Goal: Answer question/provide support: Share knowledge or assist other users

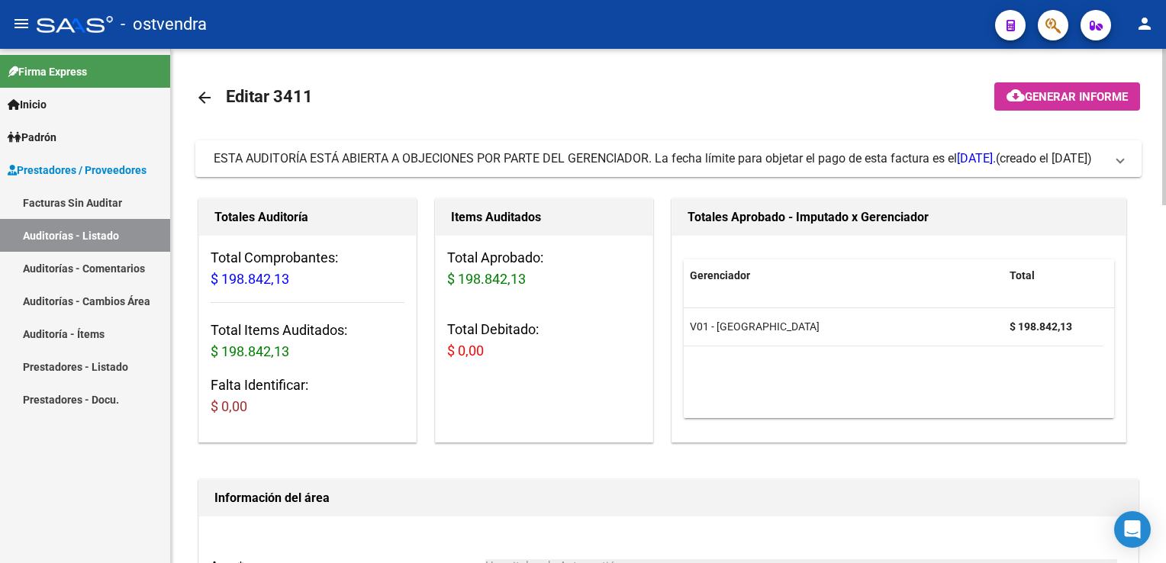
scroll to position [687, 0]
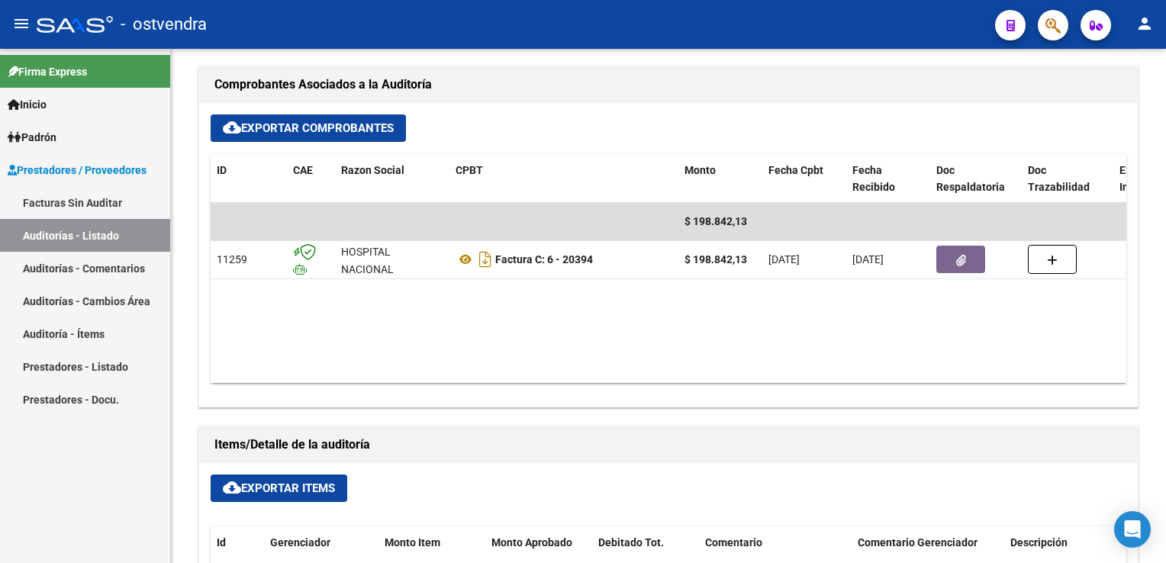
drag, startPoint x: 76, startPoint y: 337, endPoint x: 88, endPoint y: 334, distance: 11.8
click at [76, 337] on link "Auditoría - Ítems" at bounding box center [85, 333] width 170 height 33
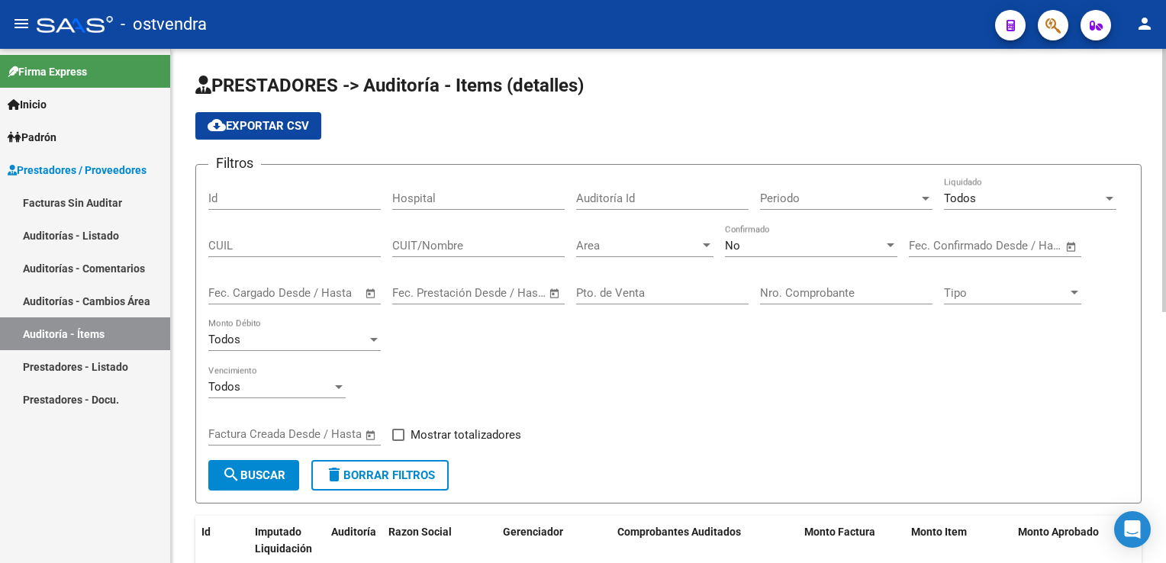
click at [702, 249] on div at bounding box center [707, 246] width 14 height 12
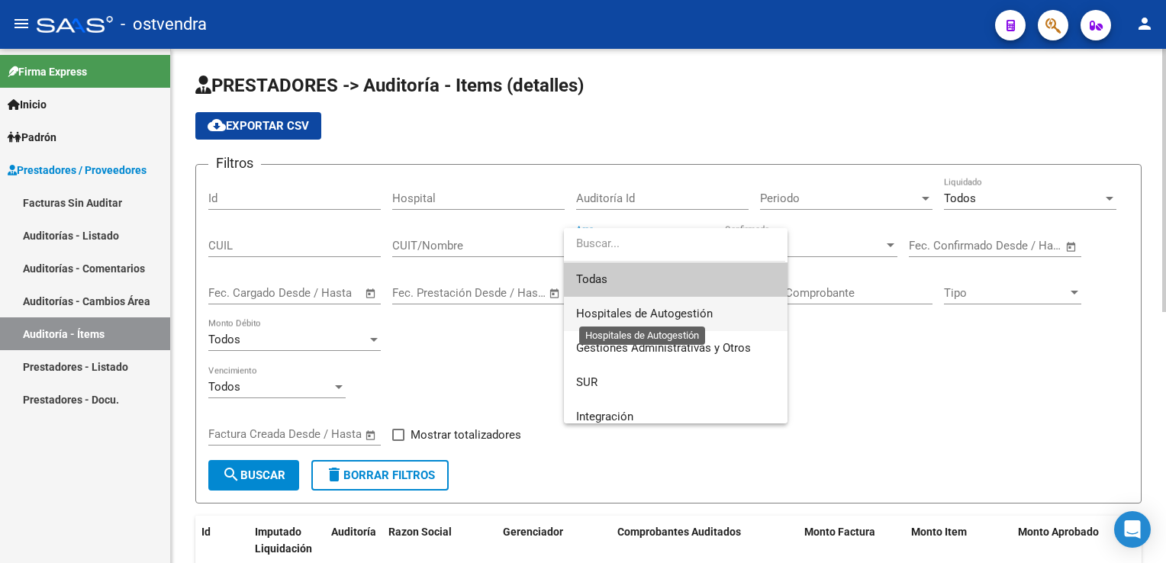
click at [636, 317] on span "Hospitales de Autogestión" at bounding box center [644, 314] width 137 height 14
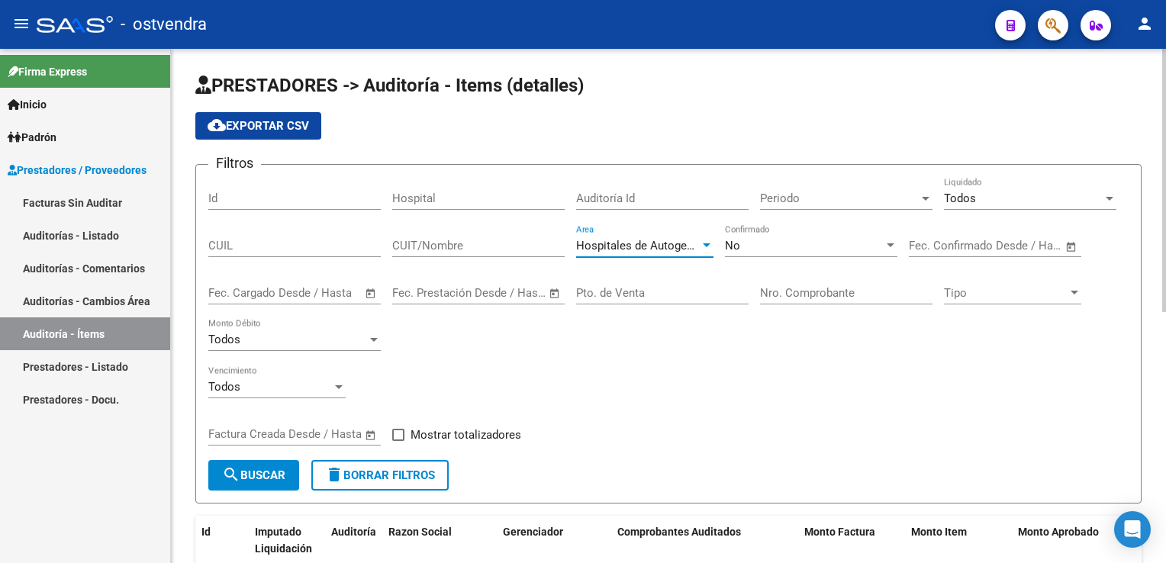
drag, startPoint x: 638, startPoint y: 316, endPoint x: 803, endPoint y: 283, distance: 168.1
click at [803, 283] on div "Nro. Comprobante" at bounding box center [846, 288] width 172 height 33
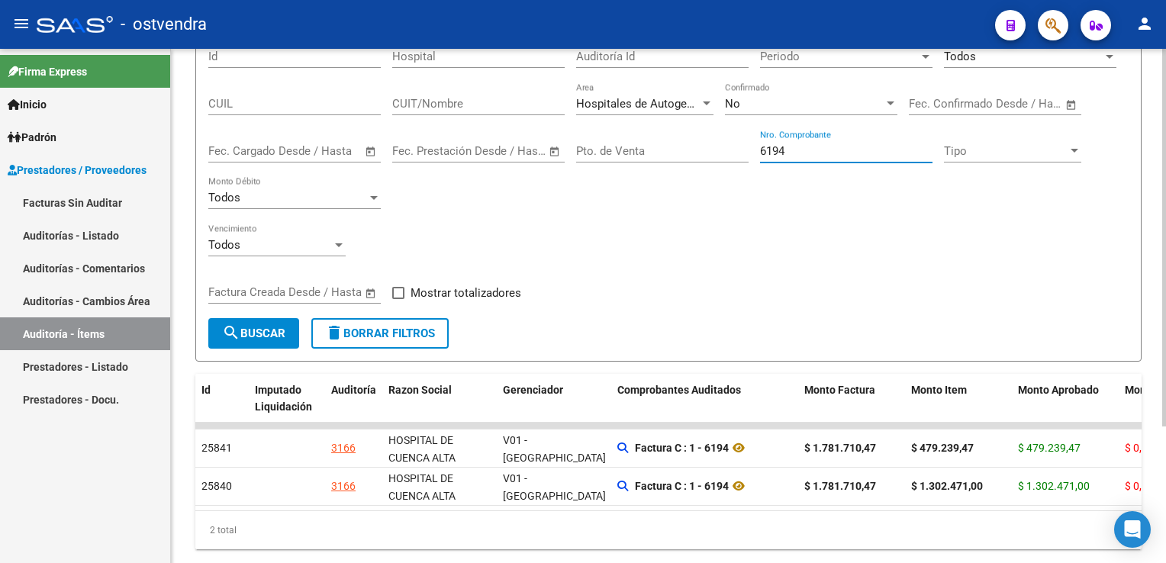
scroll to position [153, 0]
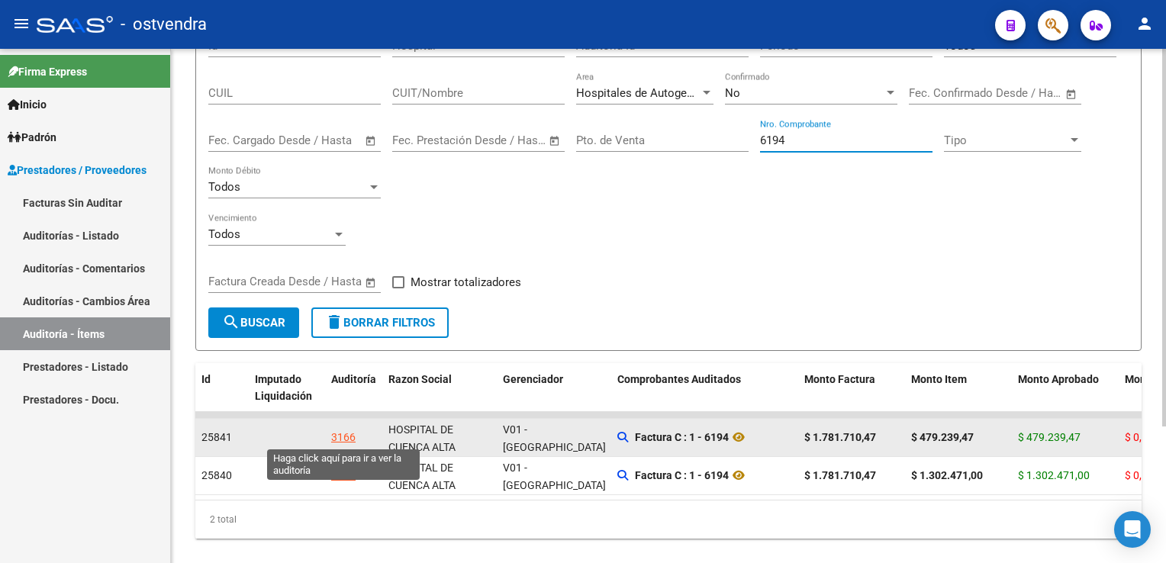
type input "6194"
click at [350, 433] on div "3166" at bounding box center [343, 438] width 24 height 18
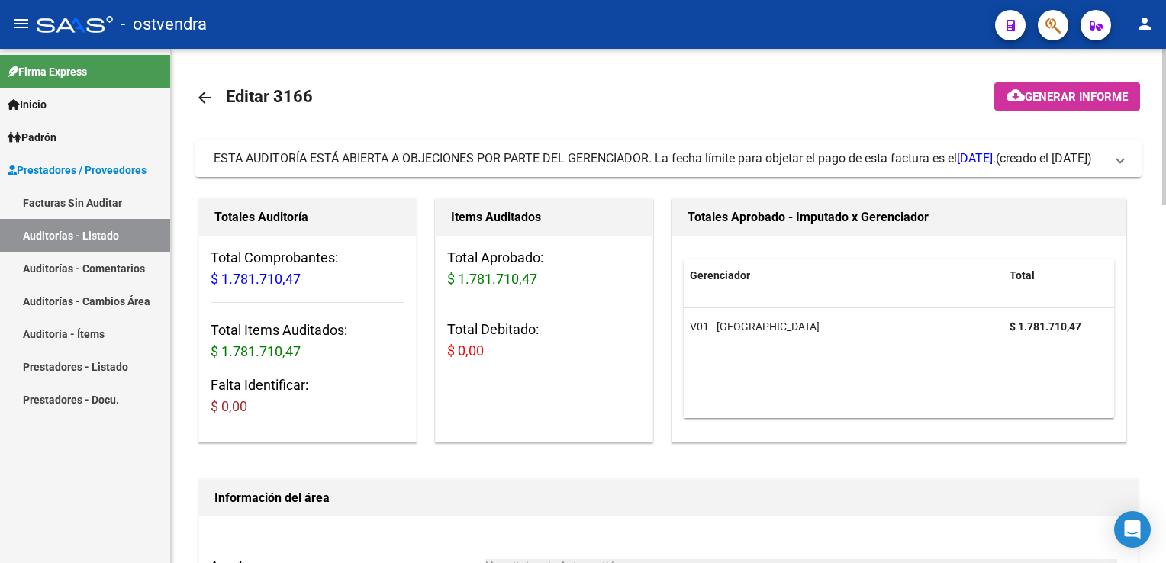
click at [1117, 157] on span at bounding box center [1120, 158] width 6 height 17
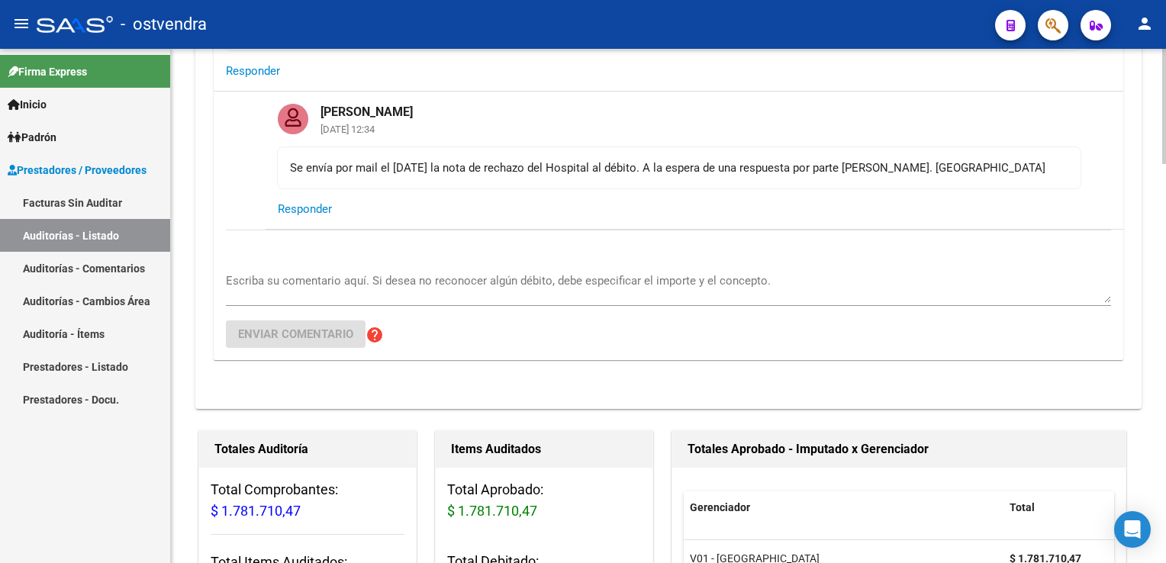
scroll to position [382, 0]
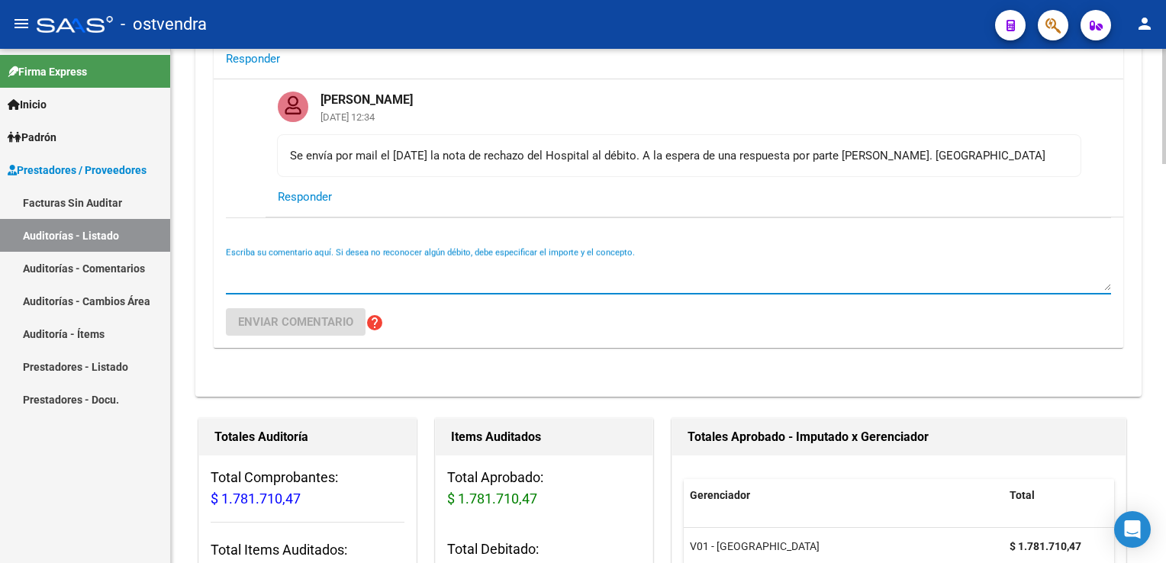
click at [304, 266] on textarea "Escriba su comentario aquí. Si desea no reconocer algún débito, debe especifica…" at bounding box center [668, 275] width 885 height 31
paste textarea "LEMOS IVANA AYELEN 41079338 23/06/2025 $ 234.873,00 De acuerdo con el cuadro cl…"
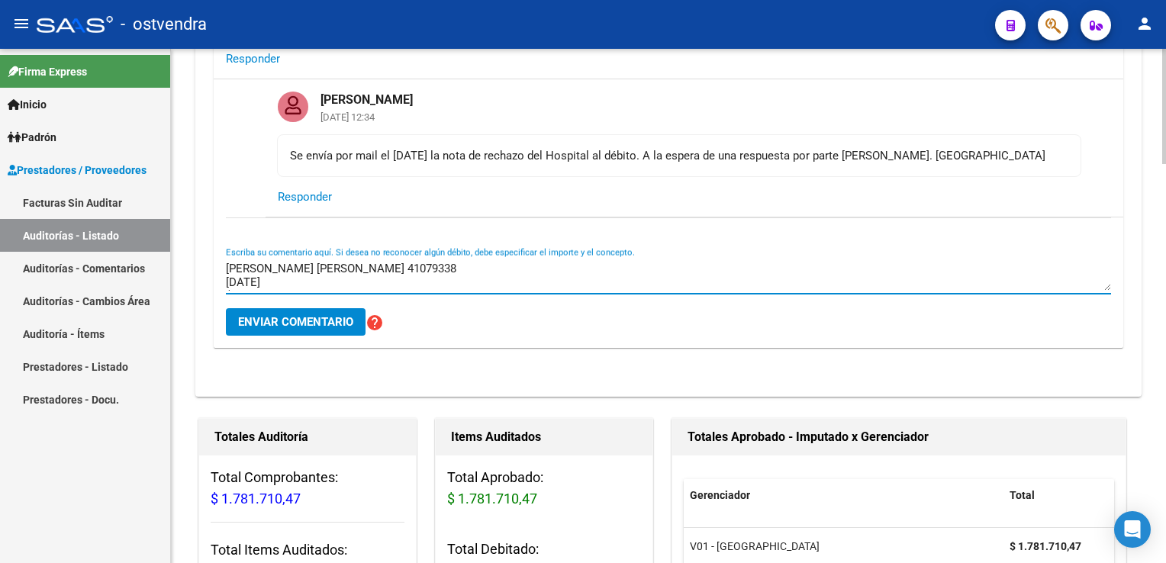
click at [469, 271] on textarea "LEMOS IVANA AYELEN 41079338 23/06/2025 $ 234.873,00 De acuerdo con el cuadro cl…" at bounding box center [668, 275] width 885 height 31
type textarea "LEMOS IVANA AYELEN 41079338 23/06/2025 $ 234.873,00 De acuerdo con el cuadro cl…"
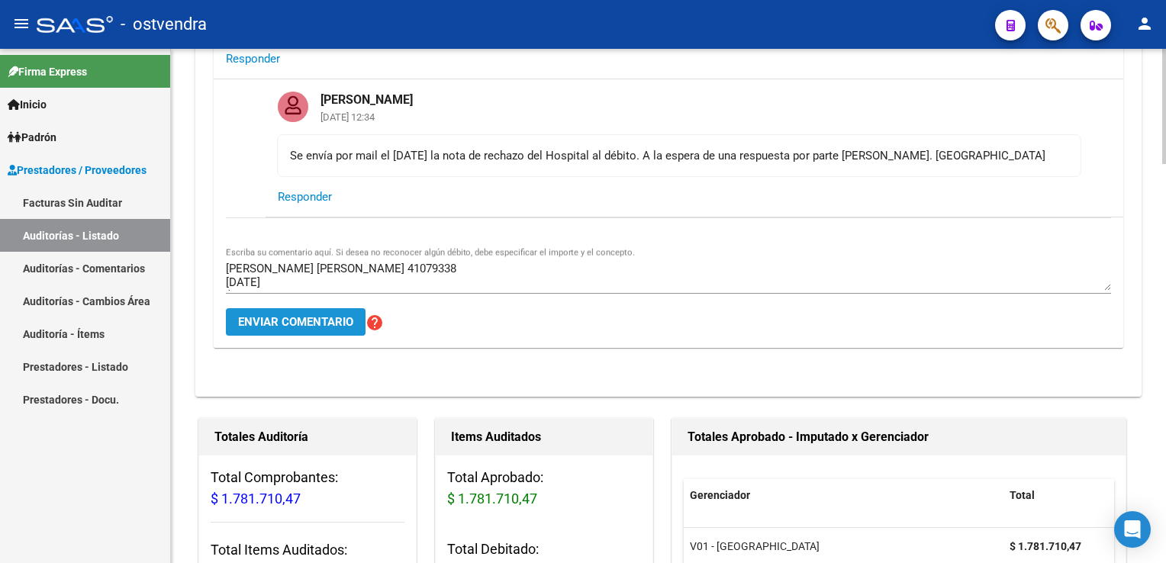
click at [343, 319] on span "Enviar comentario" at bounding box center [295, 322] width 115 height 14
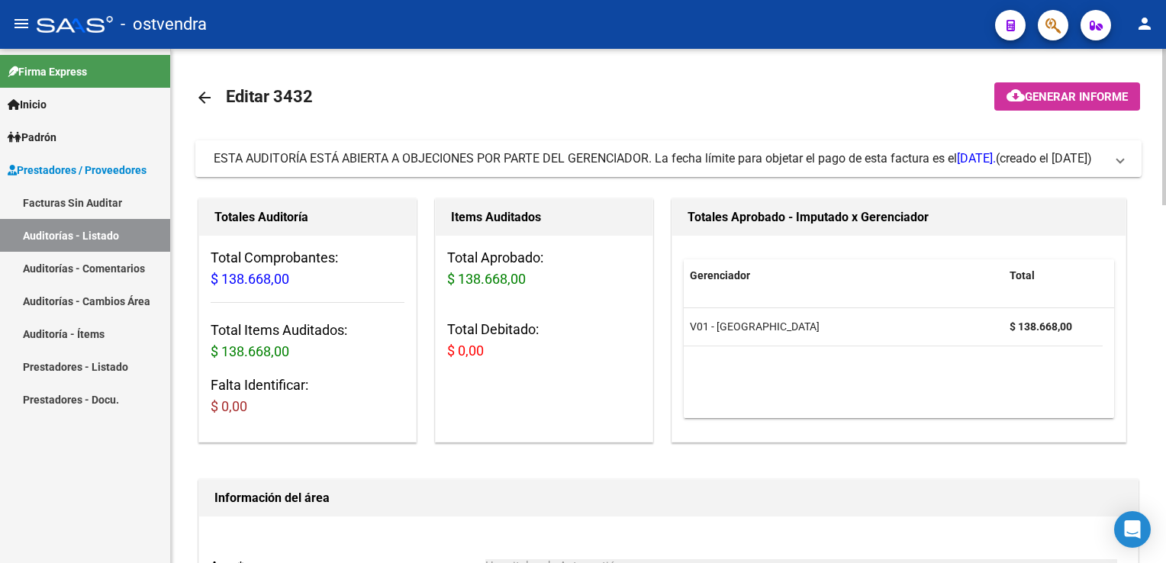
click at [1112, 163] on span "ESTA AUDITORÍA ESTÁ ABIERTA A OBJECIONES POR PARTE DEL GERENCIADOR. La fecha lí…" at bounding box center [666, 158] width 904 height 17
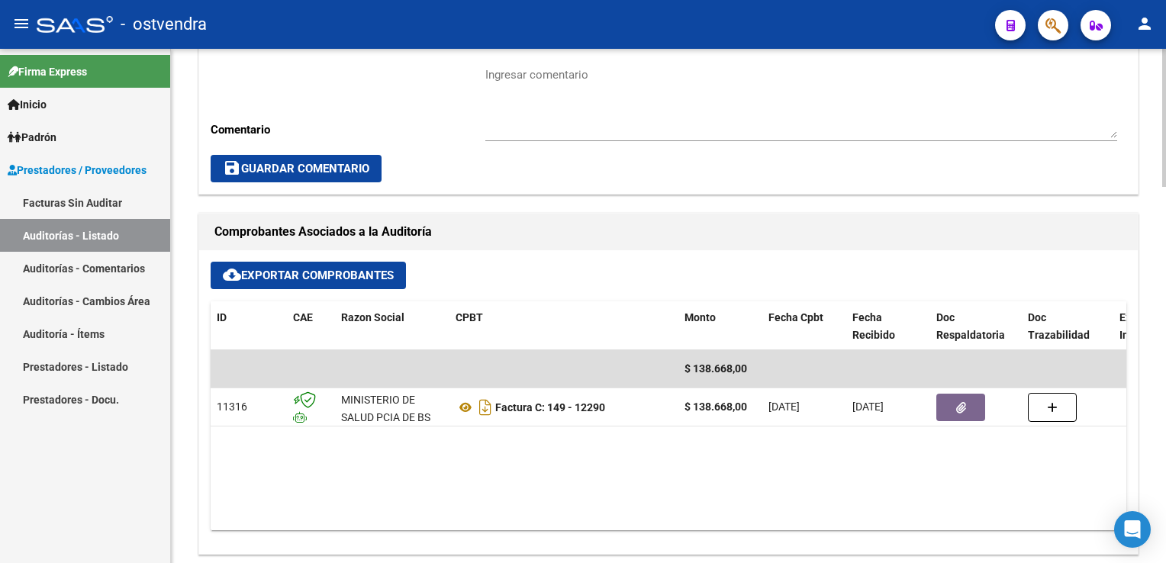
scroll to position [763, 0]
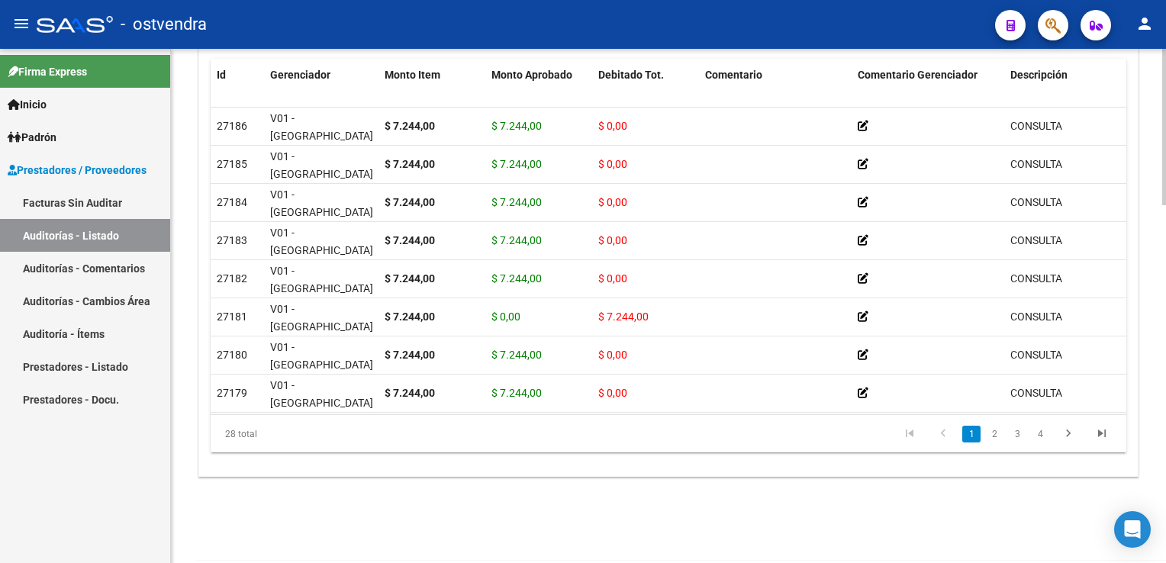
scroll to position [1175, 0]
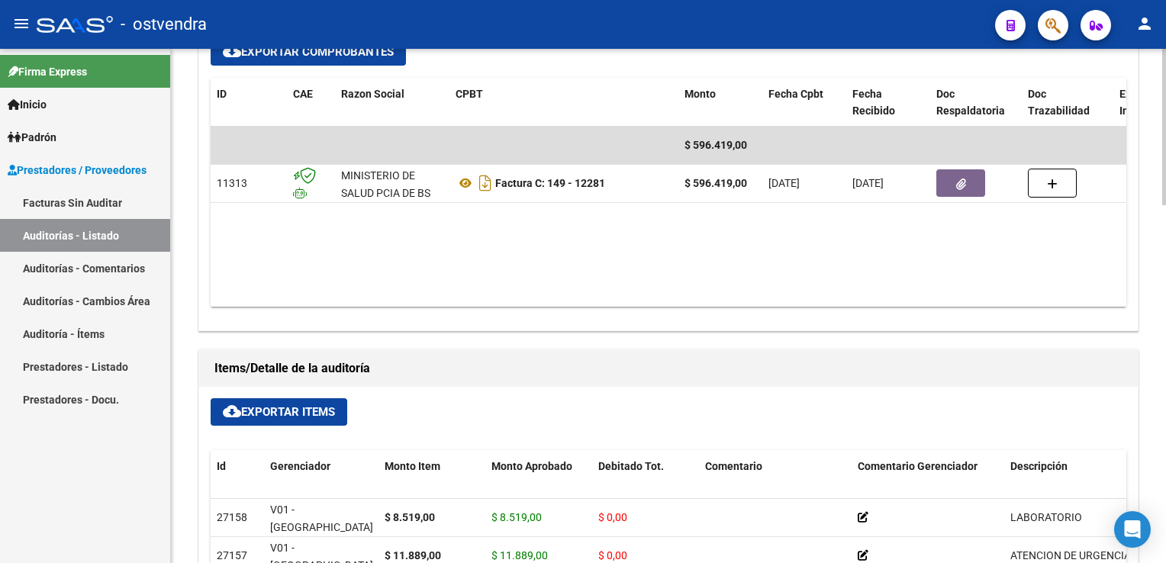
scroll to position [1068, 0]
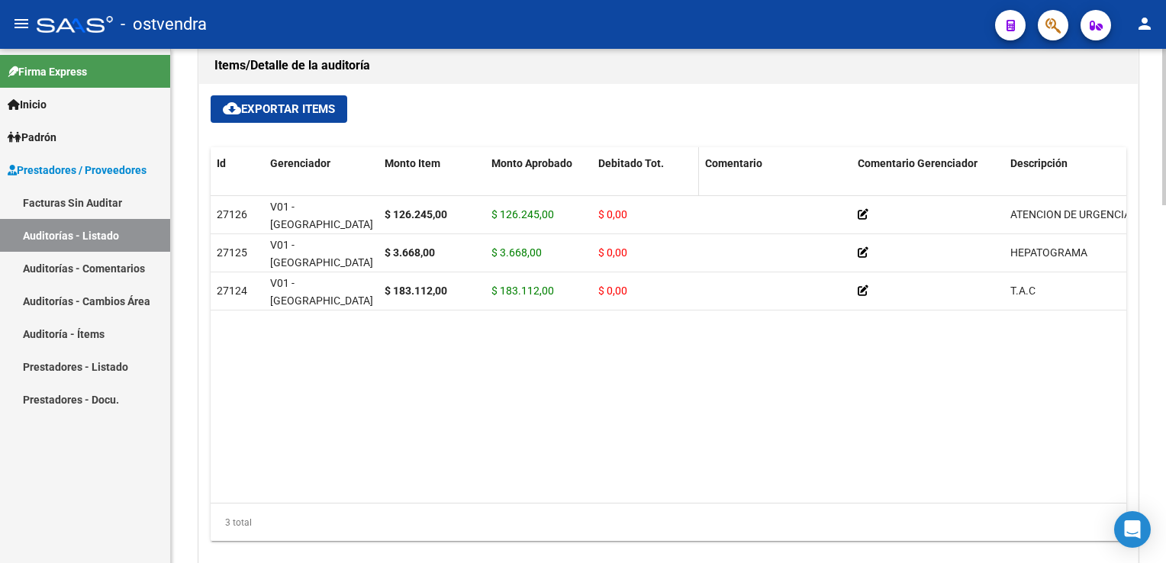
scroll to position [1068, 0]
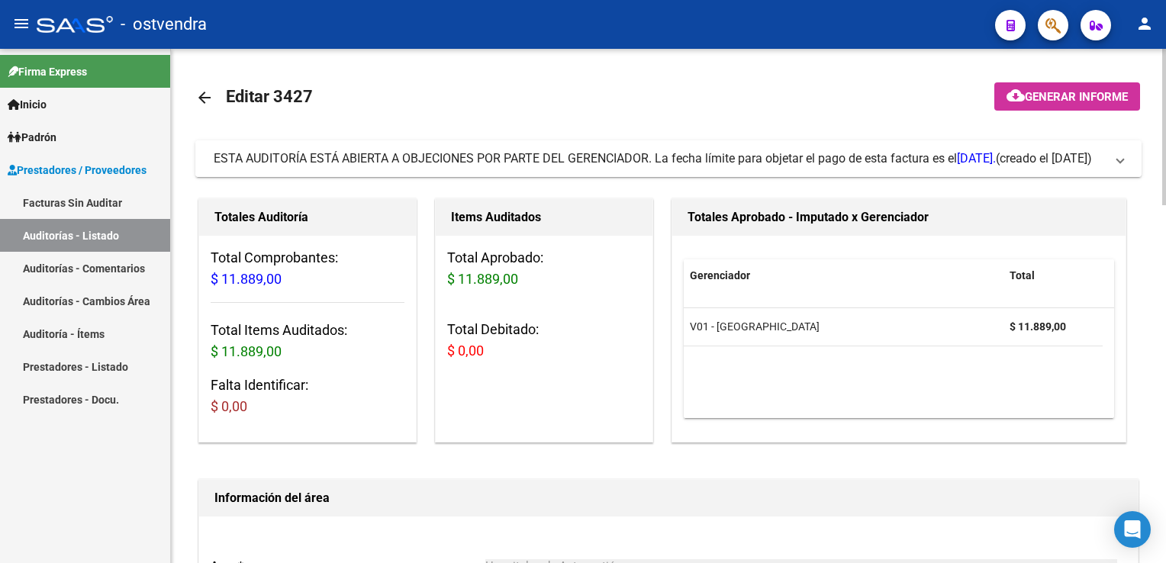
click at [1120, 163] on span at bounding box center [1120, 158] width 6 height 17
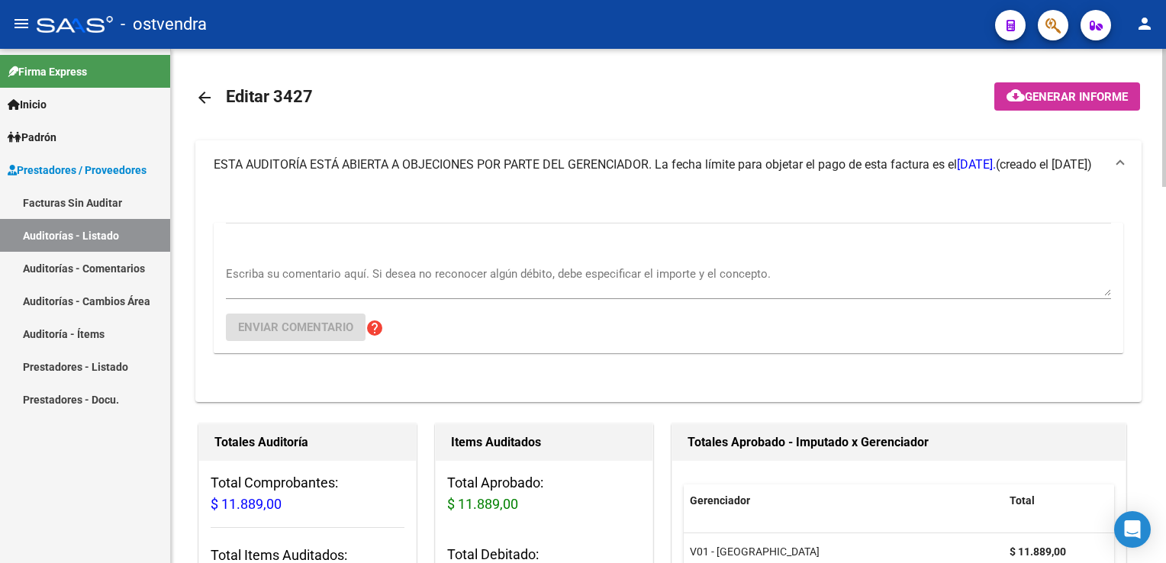
click at [295, 277] on textarea "Escriba su comentario aquí. Si desea no reconocer algún débito, debe especifica…" at bounding box center [668, 281] width 885 height 31
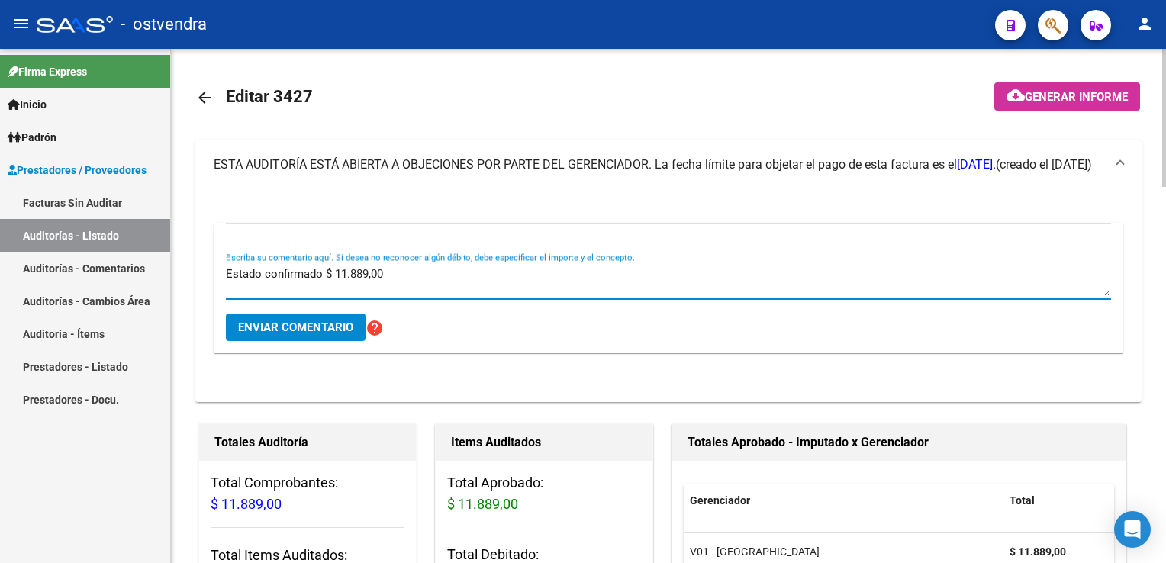
type textarea "Estado confirmado $ 11.889,00"
click at [303, 333] on span "Enviar comentario" at bounding box center [295, 328] width 115 height 14
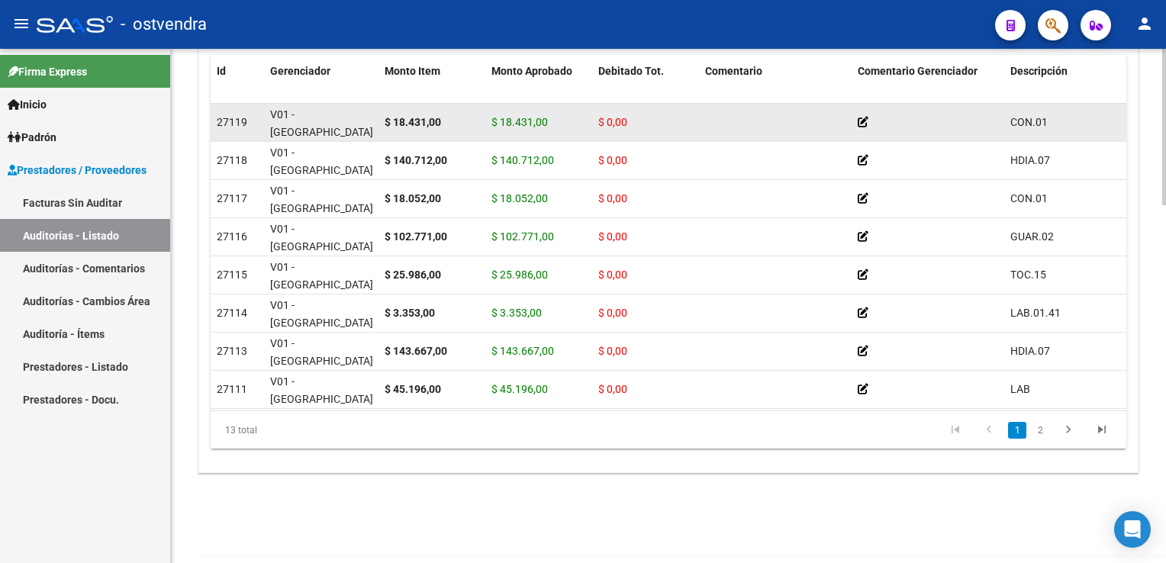
scroll to position [1175, 0]
